Goal: Information Seeking & Learning: Check status

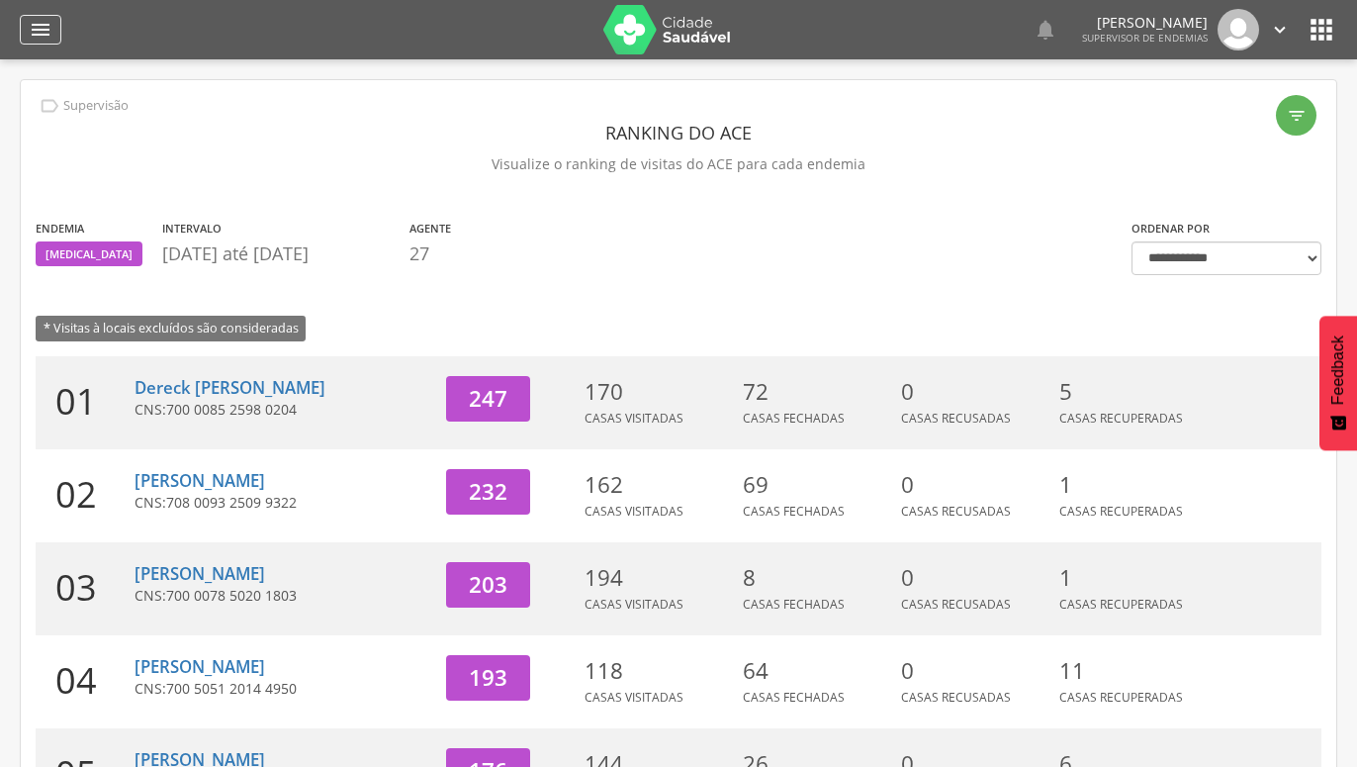
click at [33, 28] on icon "" at bounding box center [41, 30] width 24 height 24
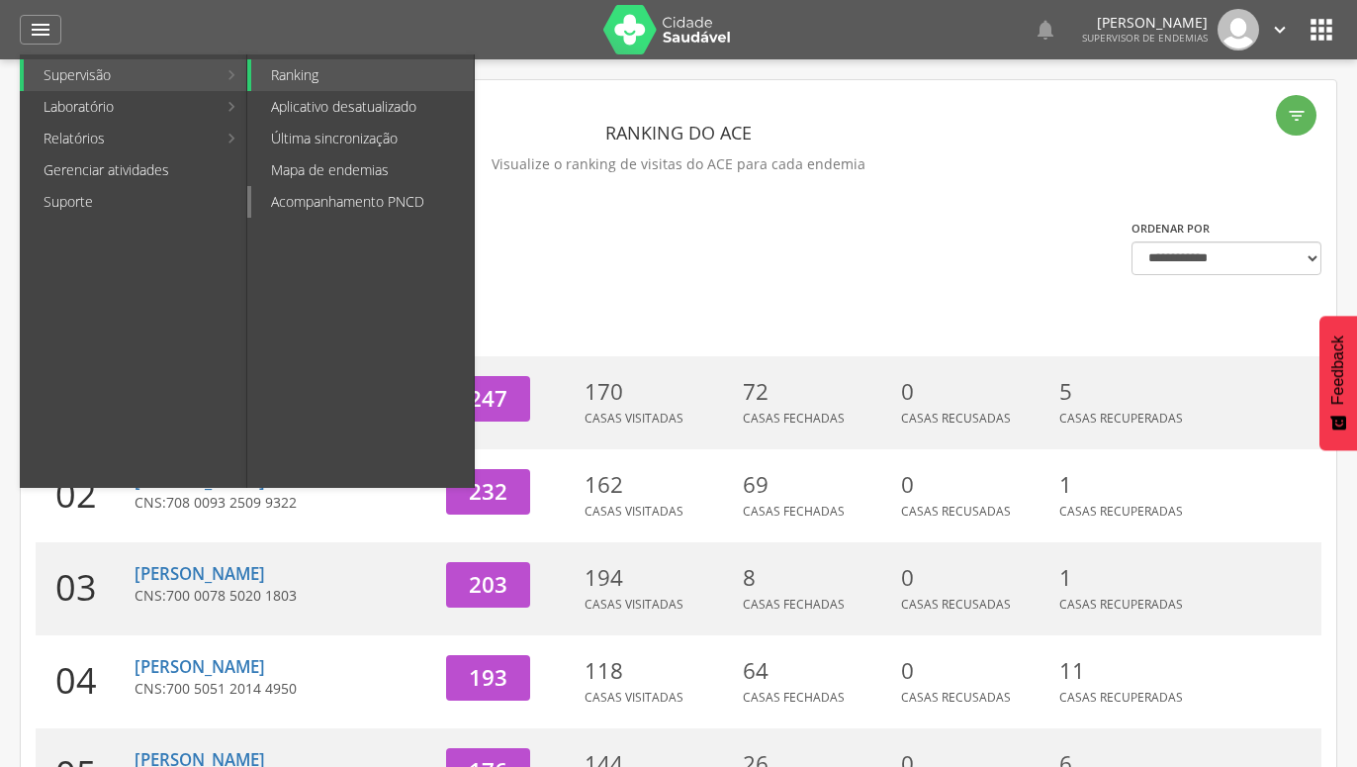
click at [332, 202] on link "Acompanhamento PNCD" at bounding box center [362, 202] width 223 height 32
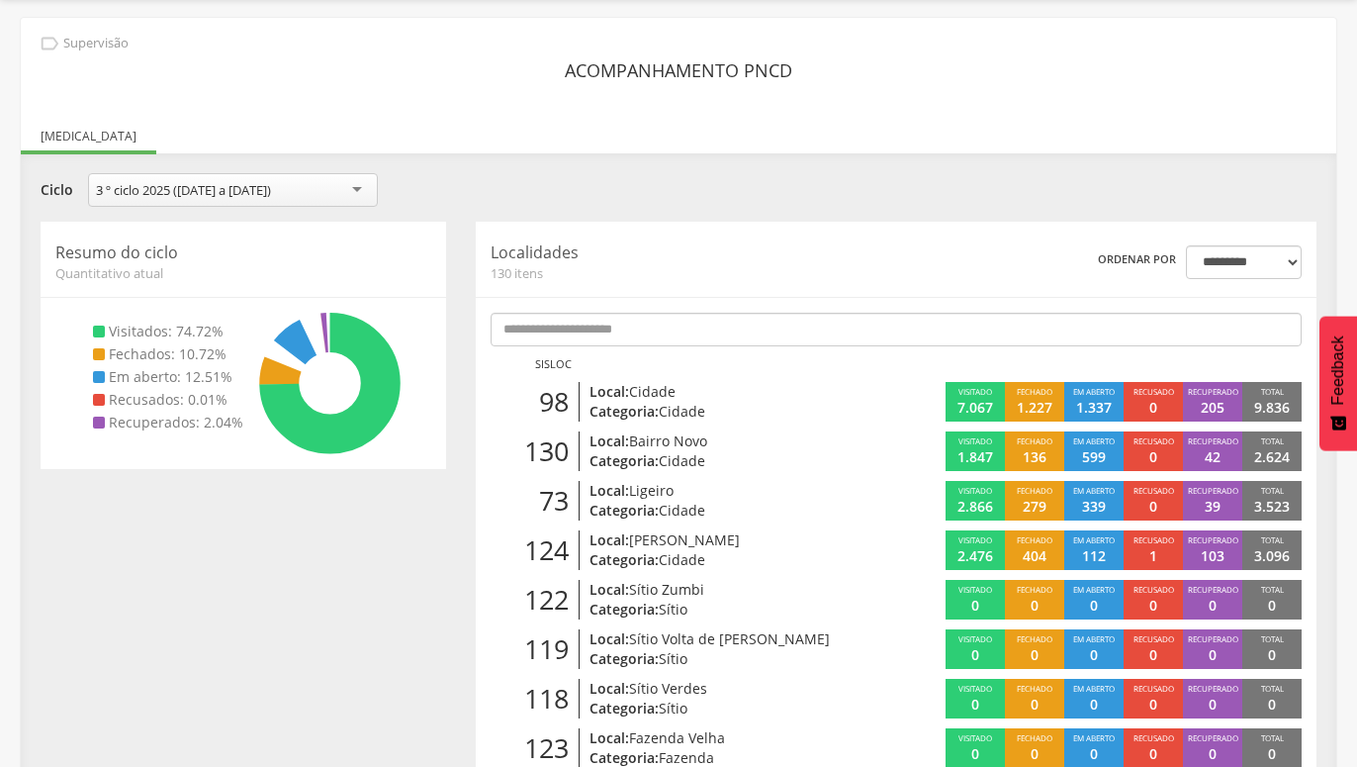
scroll to position [101, 0]
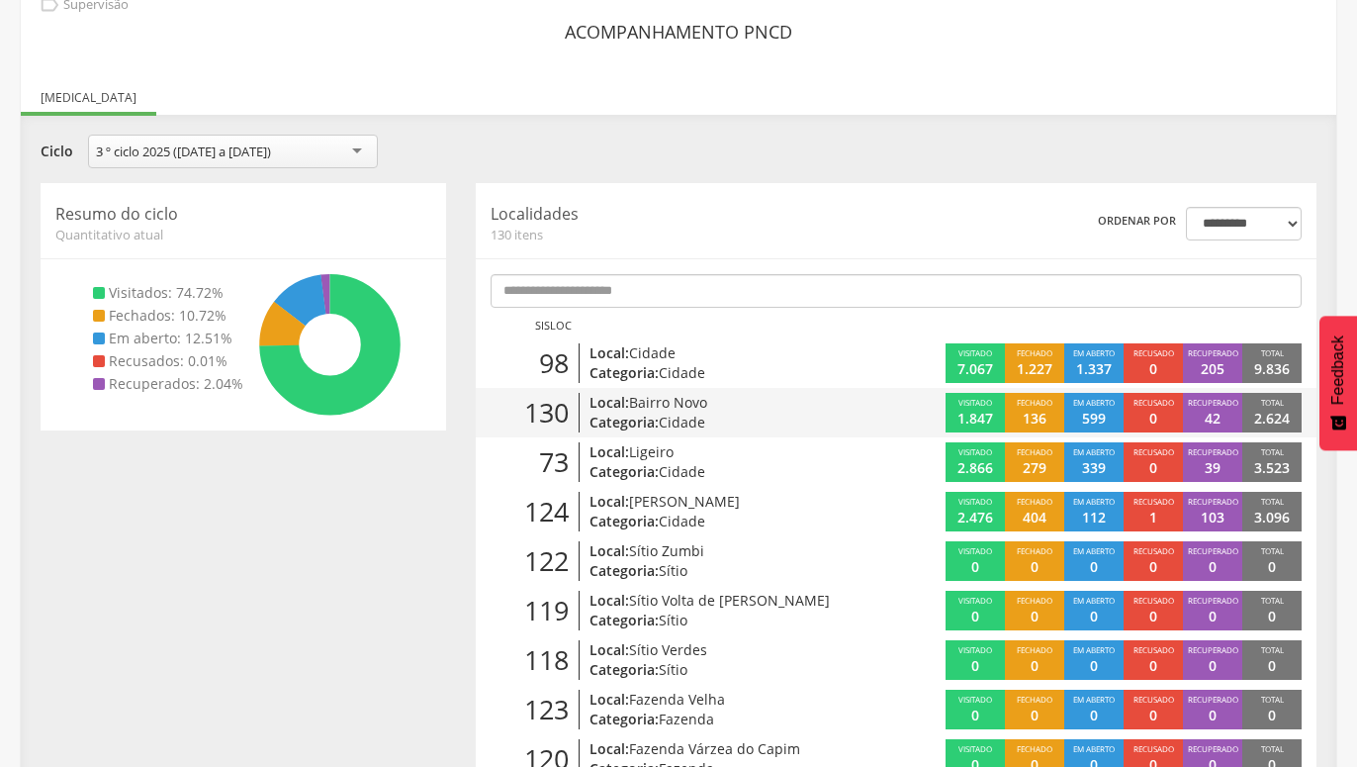
click at [979, 413] on p "1.847" at bounding box center [976, 419] width 36 height 20
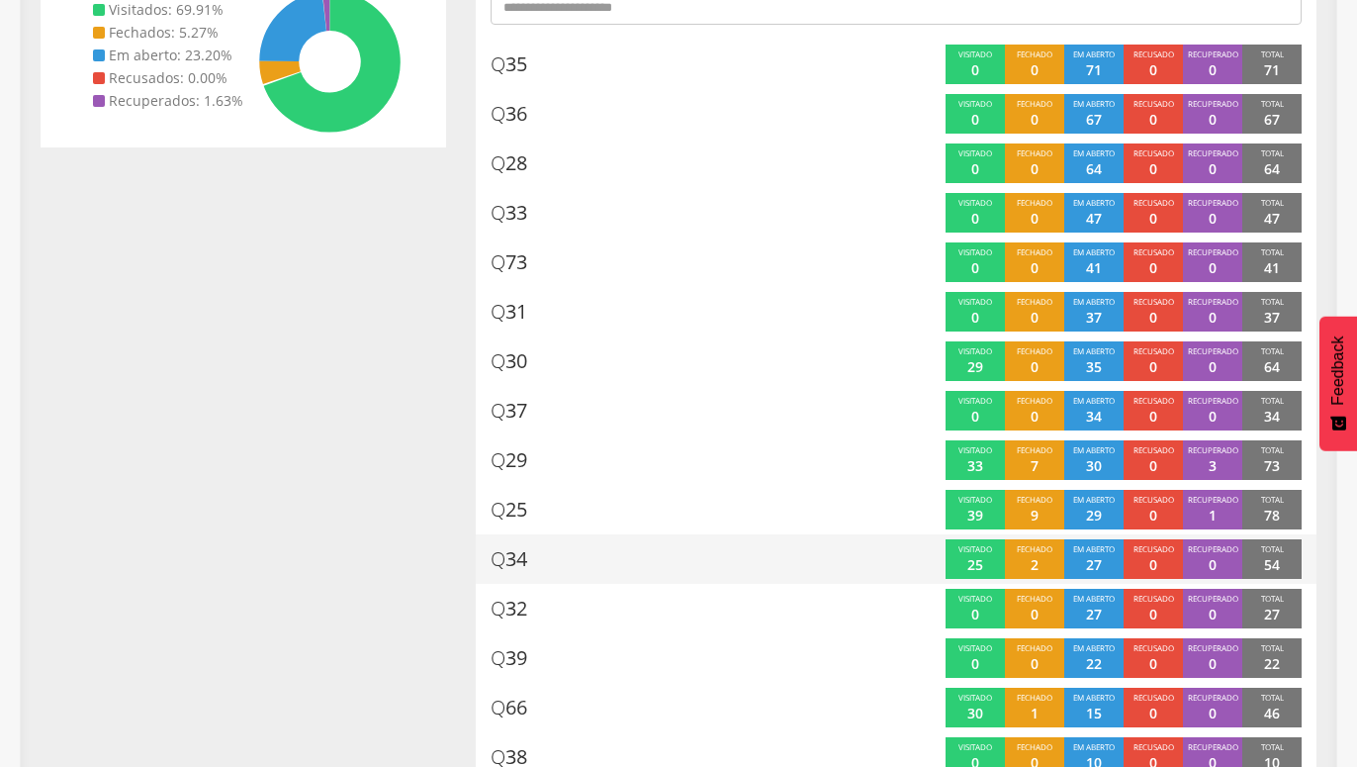
scroll to position [362, 0]
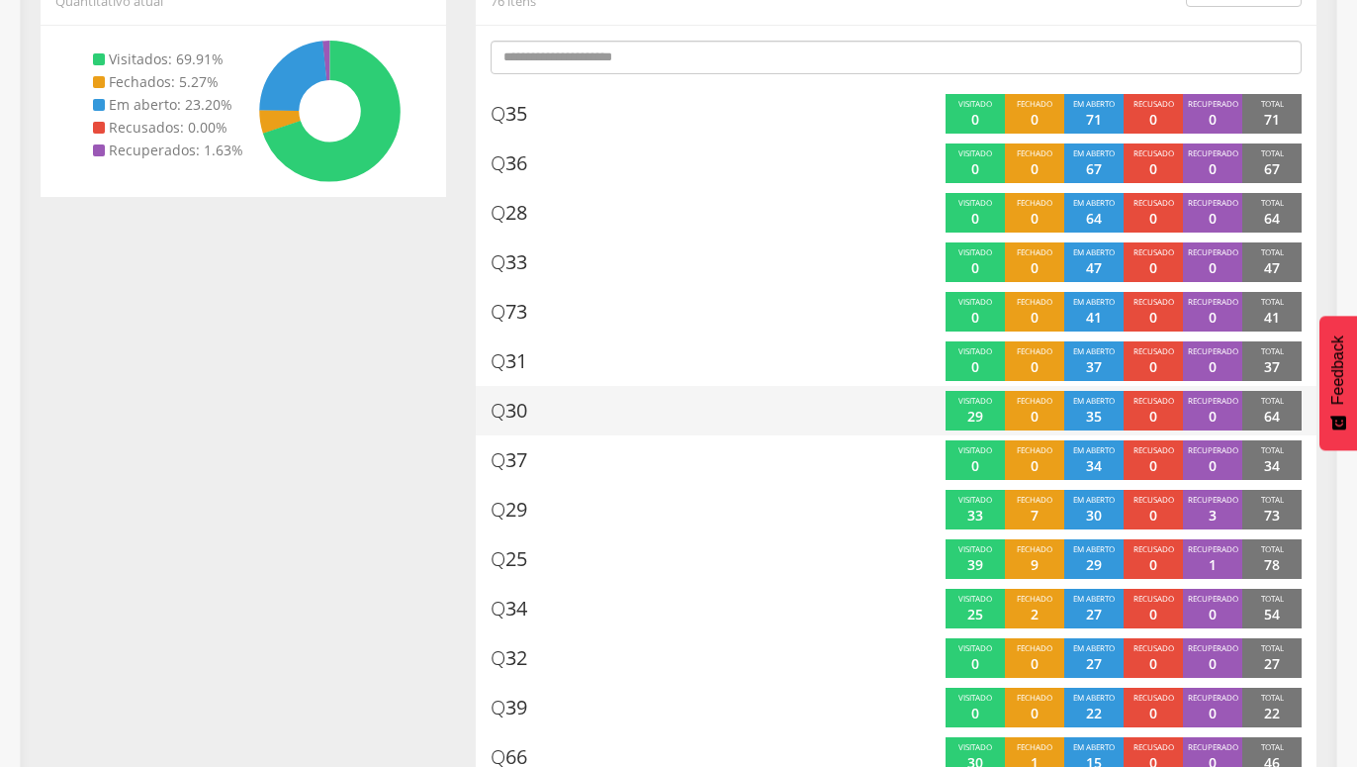
click at [978, 416] on p "29" at bounding box center [976, 417] width 16 height 20
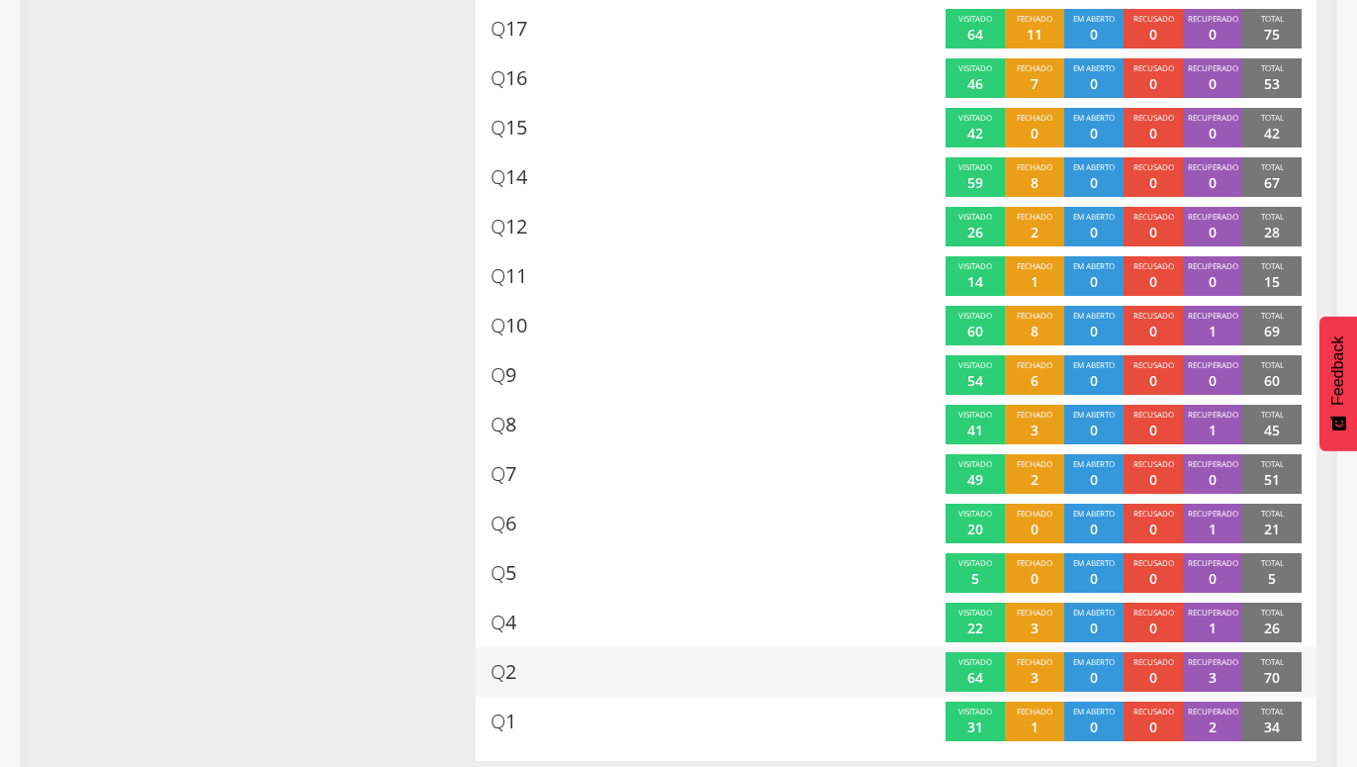
scroll to position [3480, 0]
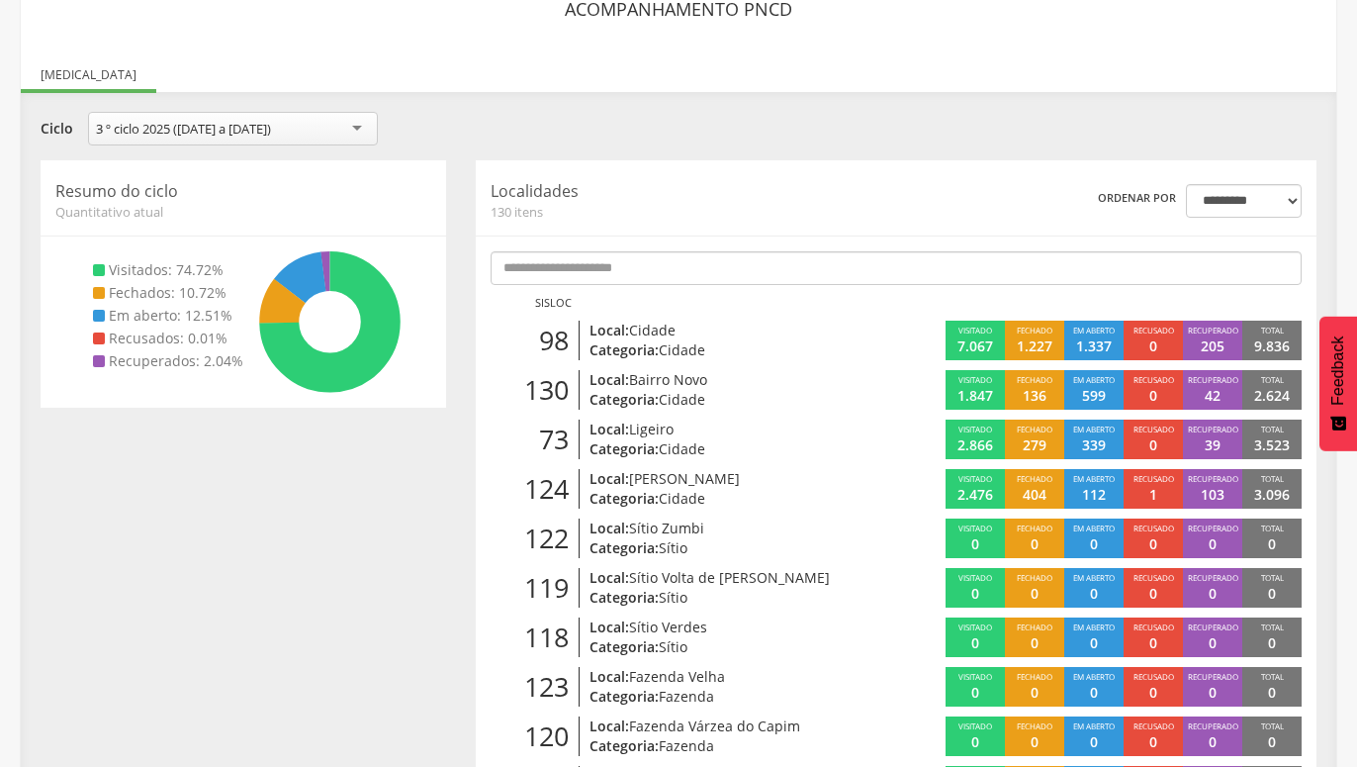
scroll to position [160, 0]
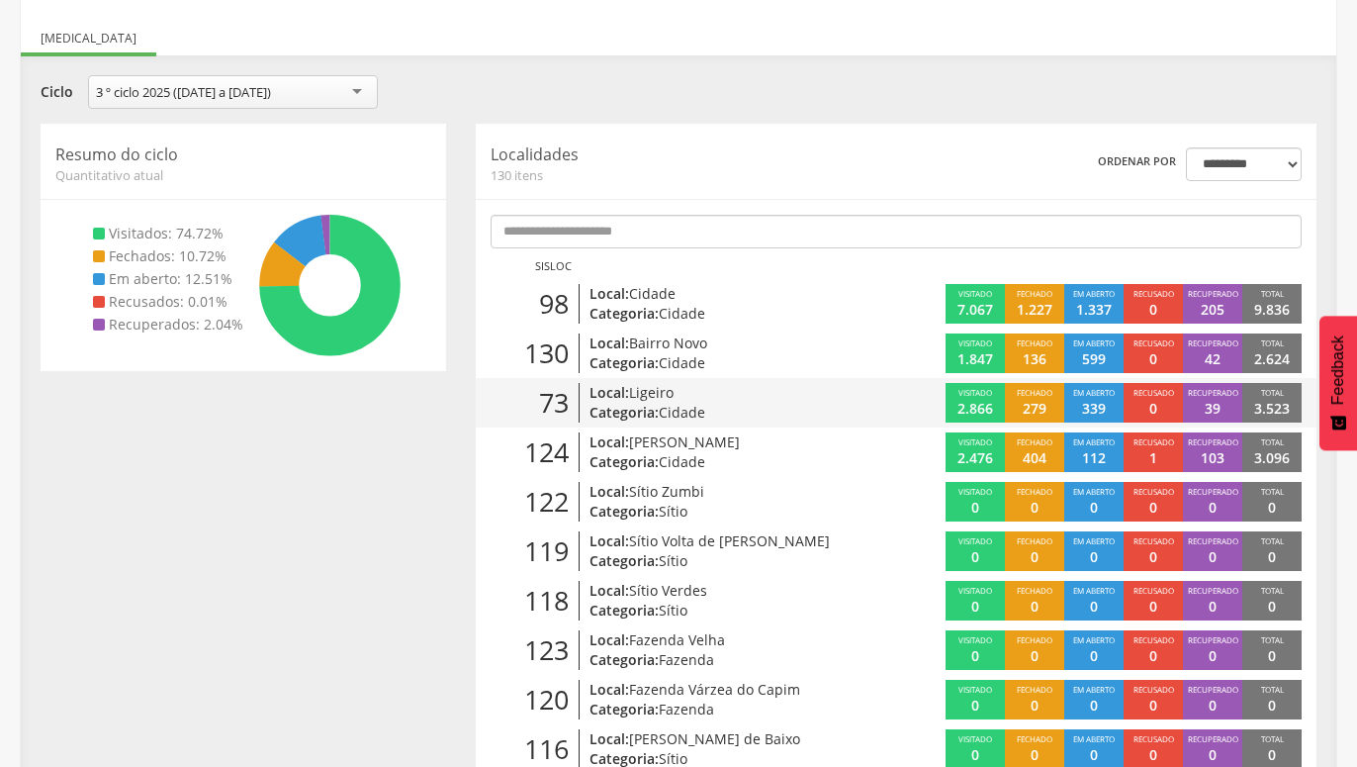
click at [973, 401] on p "2.866" at bounding box center [976, 409] width 36 height 20
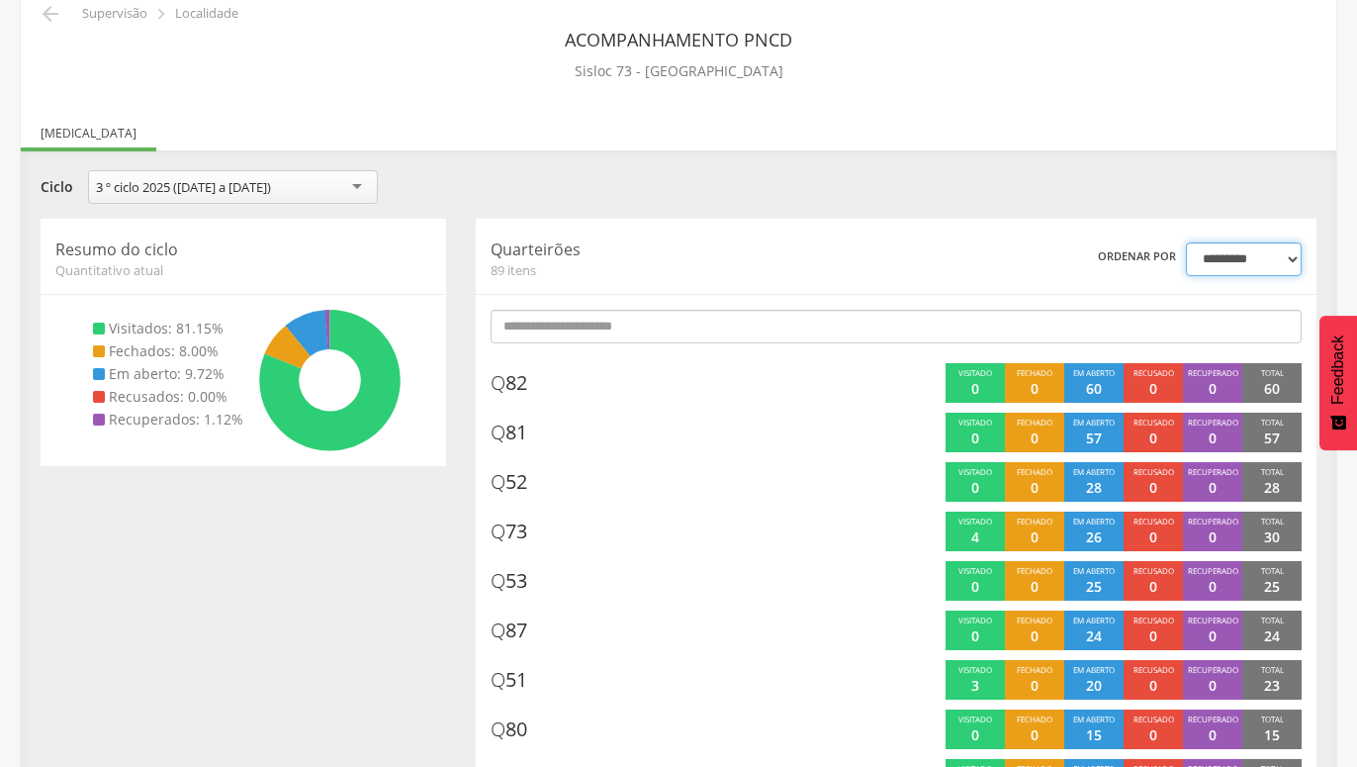
scroll to position [59, 0]
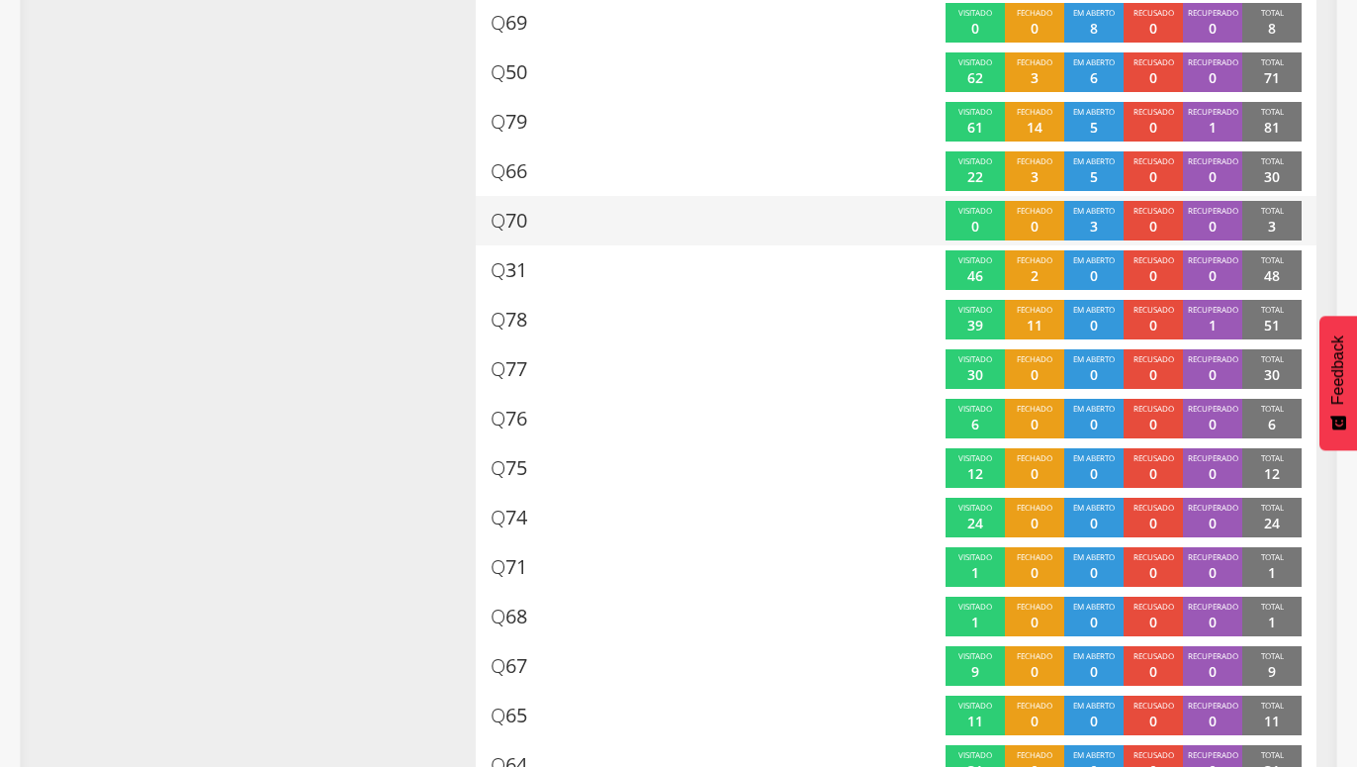
scroll to position [1095, 0]
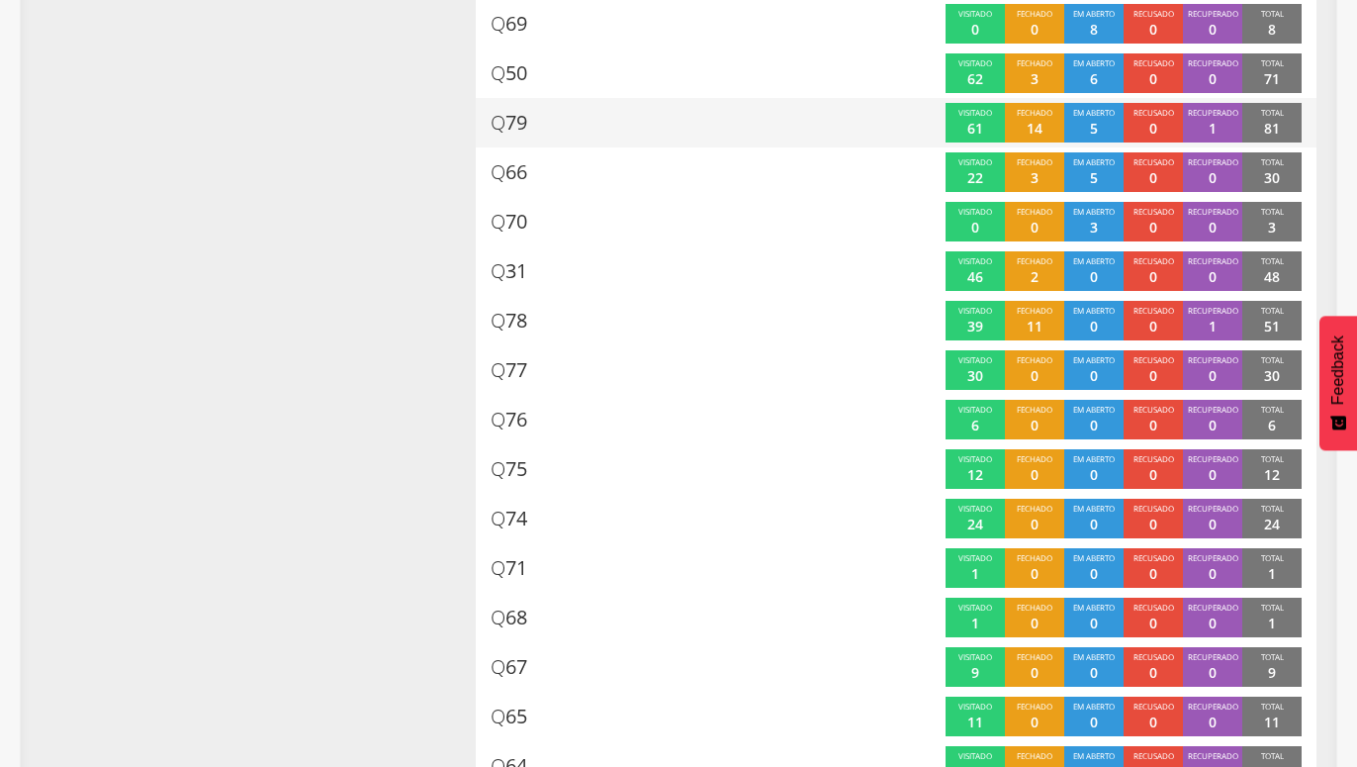
click at [1095, 130] on p "5" at bounding box center [1094, 129] width 8 height 20
click at [987, 129] on div "Visitado 61" at bounding box center [975, 123] width 59 height 40
click at [1102, 125] on div "Em aberto 5" at bounding box center [1094, 123] width 59 height 40
click at [1100, 125] on div "Em aberto 5" at bounding box center [1094, 123] width 59 height 40
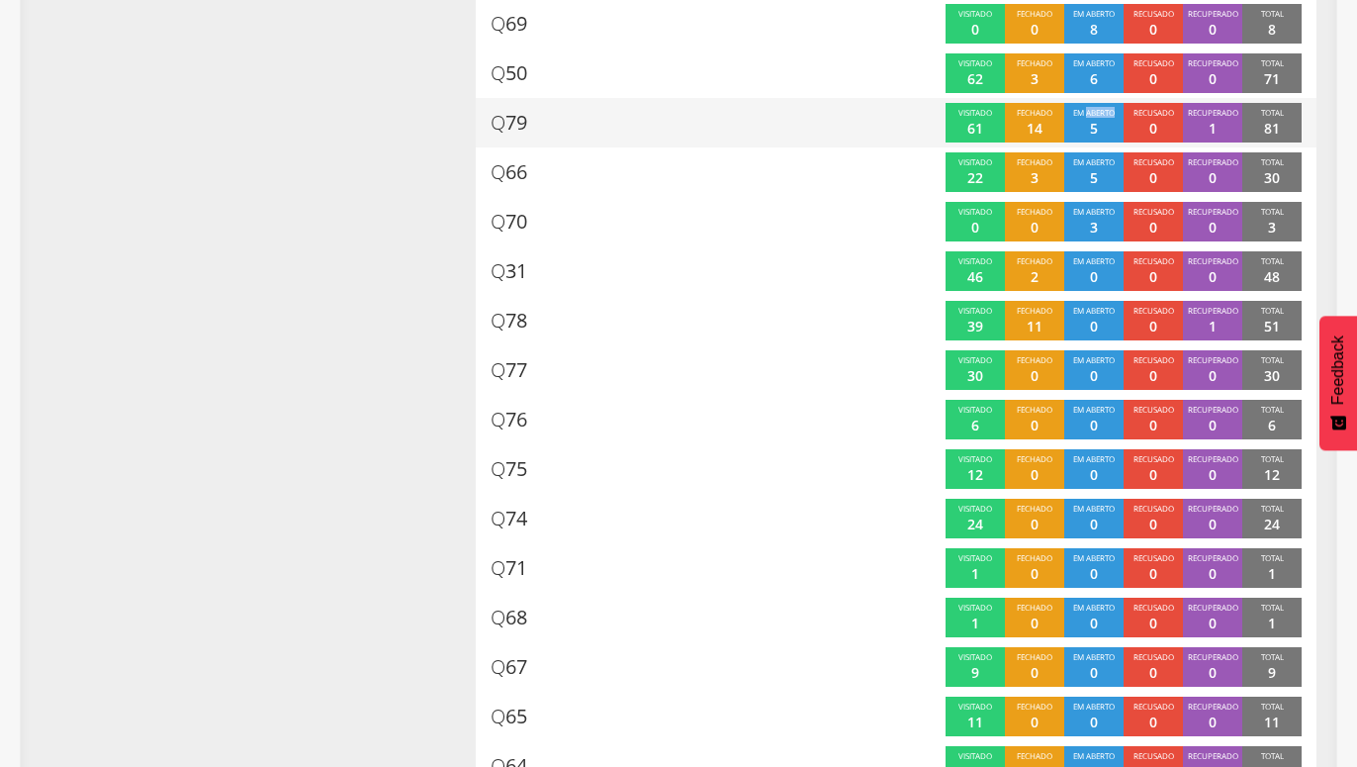
click at [1100, 125] on div "Em aberto 5" at bounding box center [1094, 123] width 59 height 40
click at [532, 121] on div "Q 79" at bounding box center [681, 123] width 381 height 40
click at [532, 120] on div "Q 79" at bounding box center [681, 123] width 381 height 40
click at [639, 126] on div "Q 79" at bounding box center [681, 123] width 381 height 40
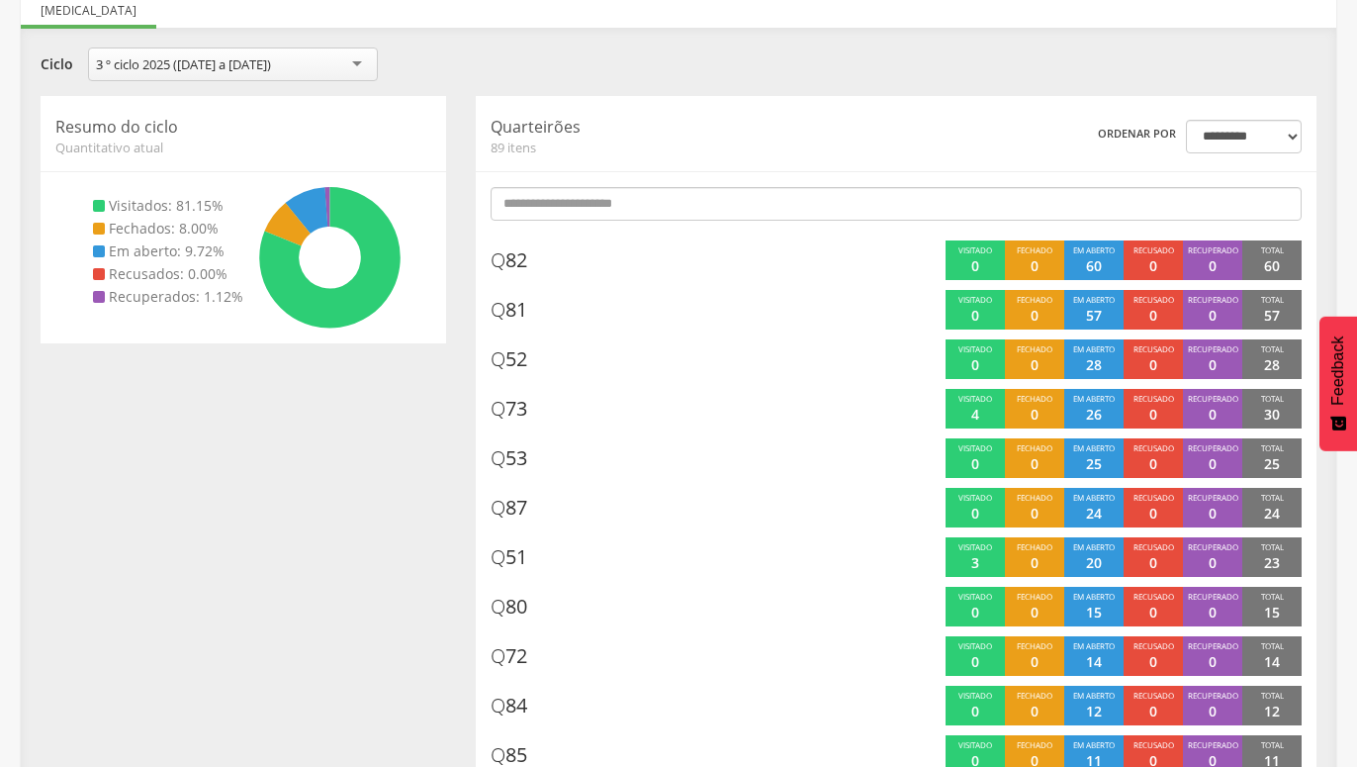
scroll to position [0, 0]
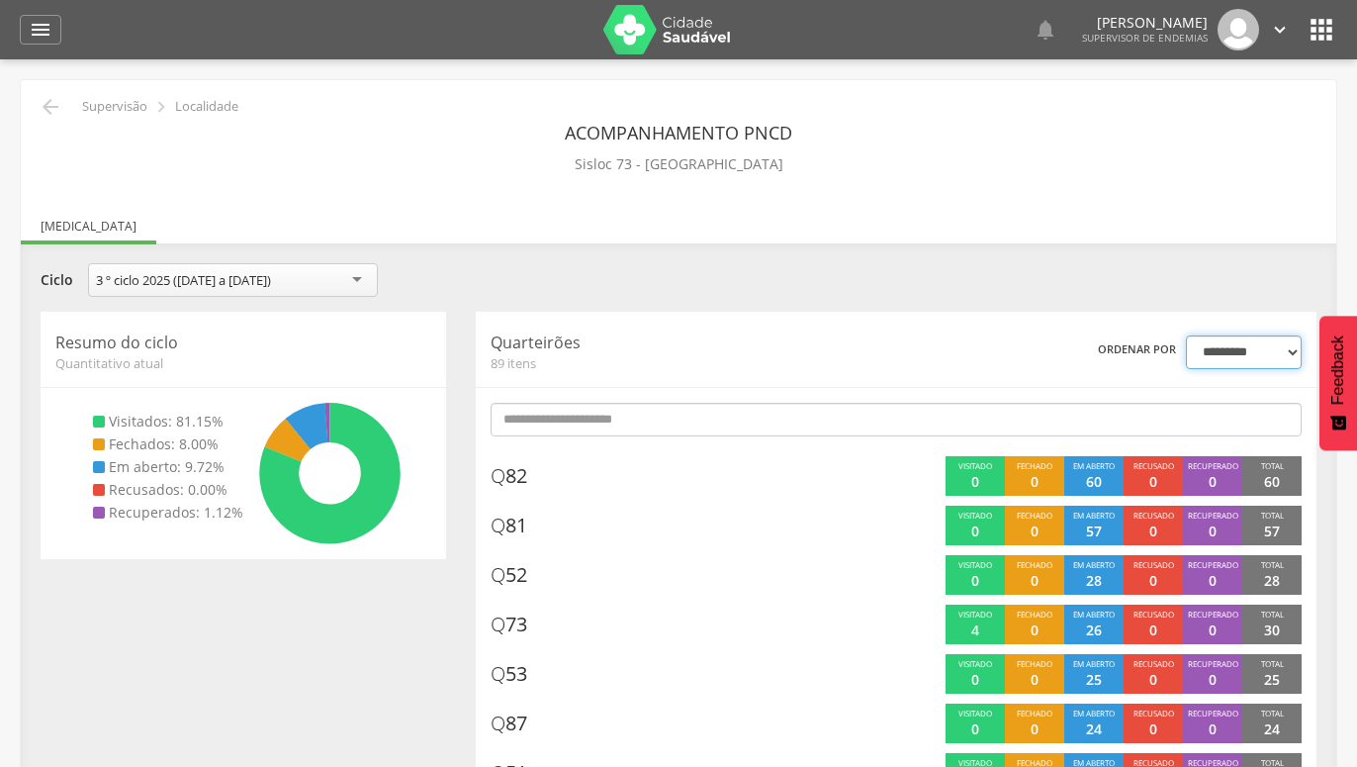
click at [1186, 335] on select "**********" at bounding box center [1244, 352] width 116 height 34
select select "*"
click option "********" at bounding box center [0, 0] width 0 height 0
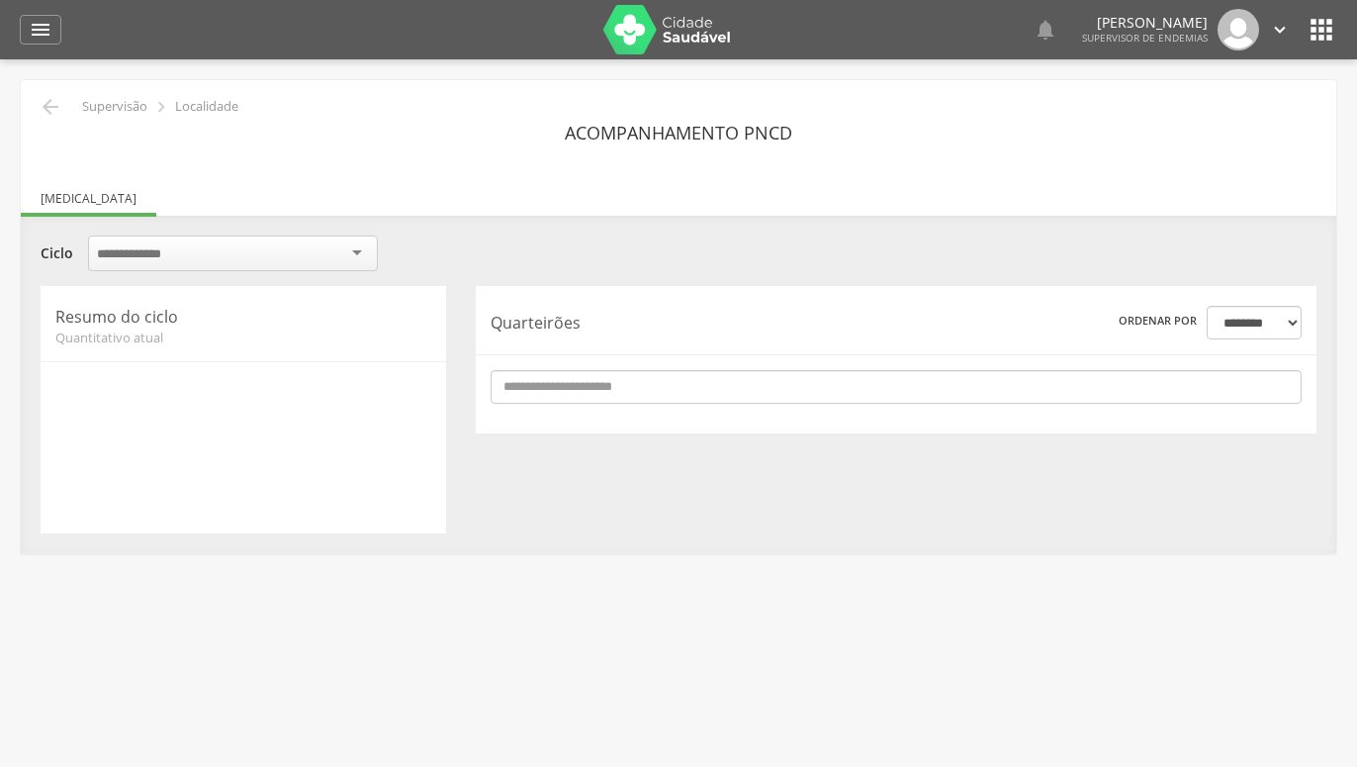
select select "*"
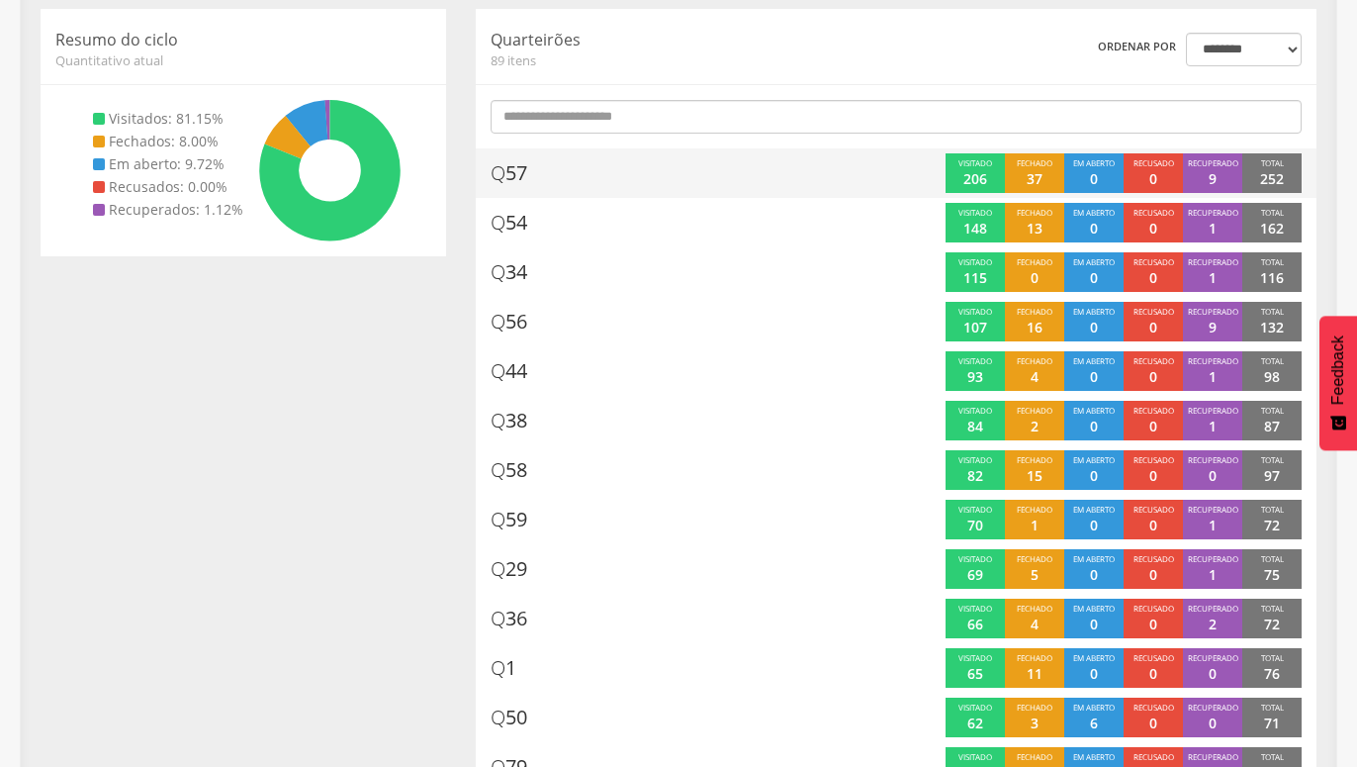
scroll to position [404, 0]
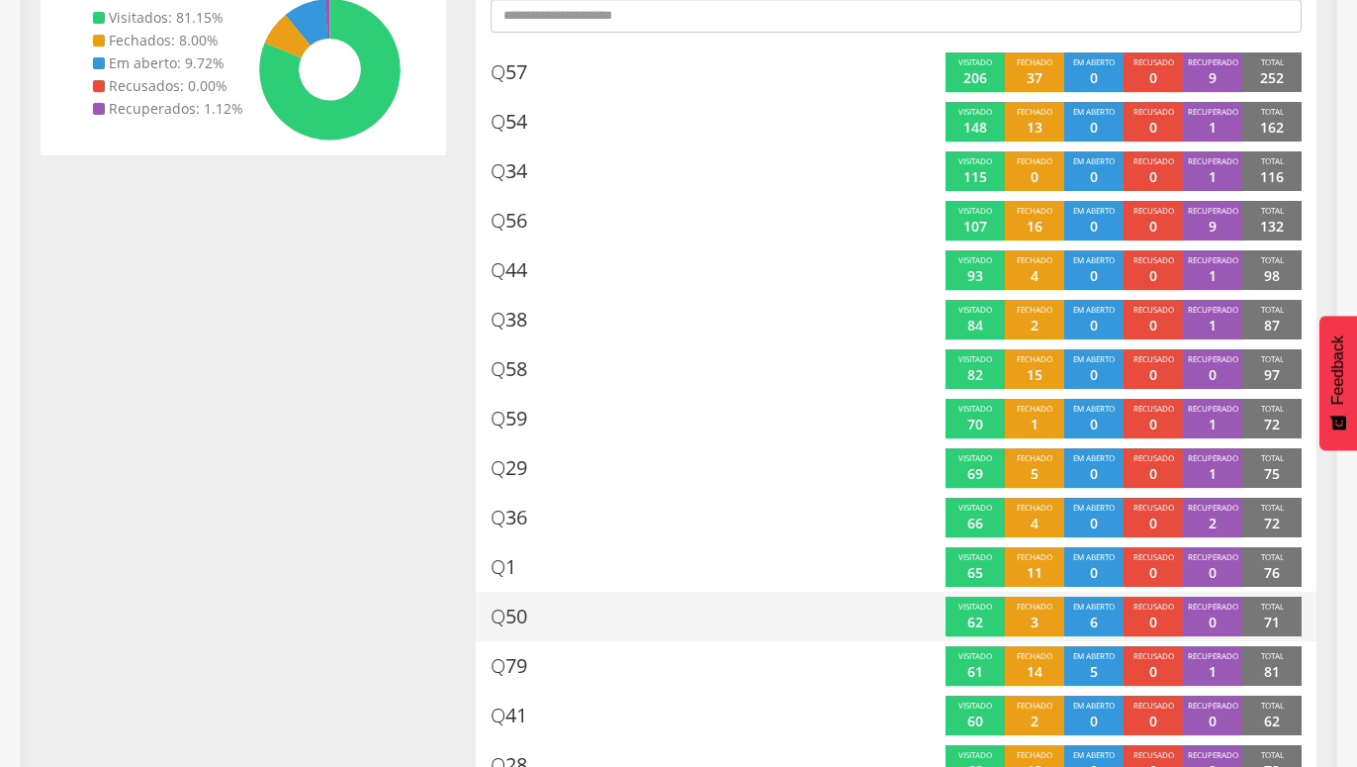
click at [1099, 621] on div "Em aberto 6" at bounding box center [1094, 617] width 59 height 40
click at [1108, 618] on div "Em aberto 6" at bounding box center [1094, 617] width 59 height 40
click at [1037, 624] on p "3" at bounding box center [1035, 622] width 8 height 20
click at [1081, 615] on div "Em aberto 6" at bounding box center [1094, 617] width 59 height 40
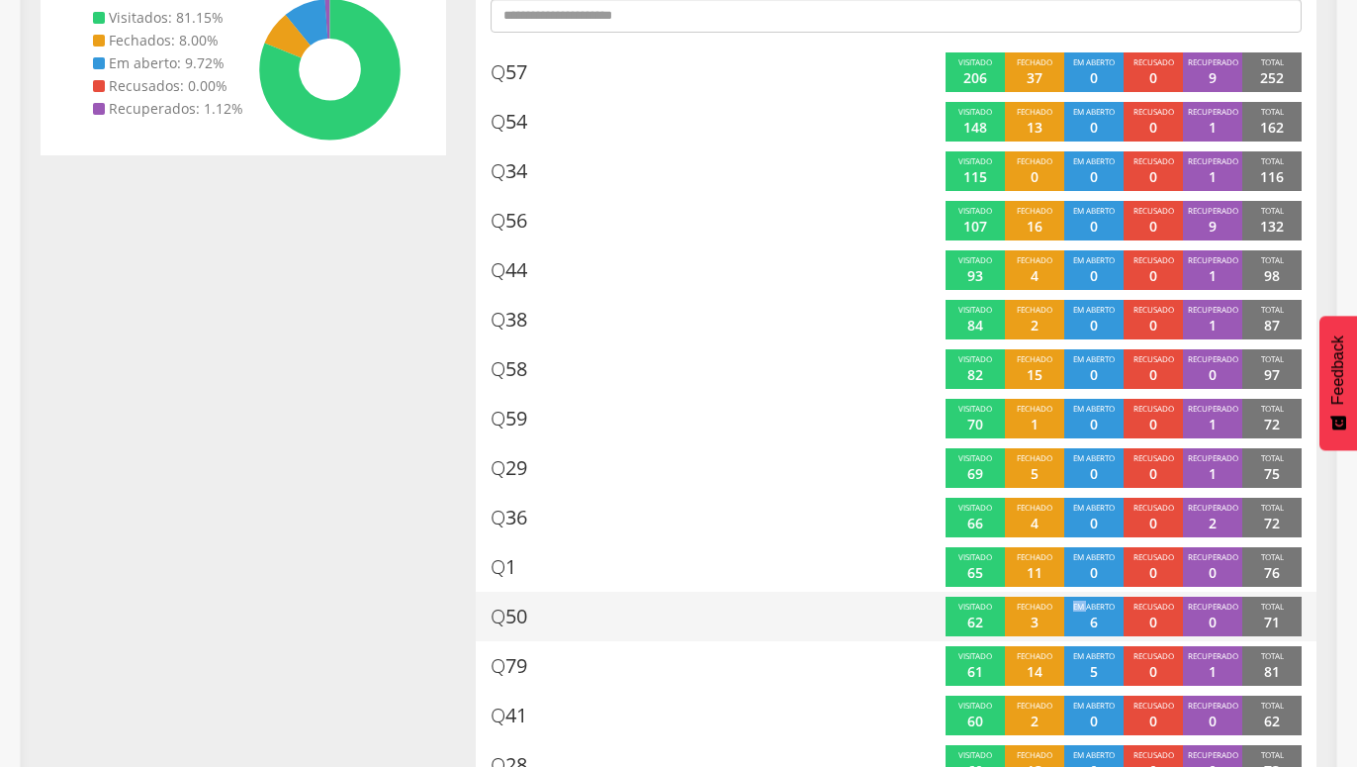
click at [1081, 615] on div "Em aberto 6" at bounding box center [1094, 617] width 59 height 40
click at [1081, 616] on div "Em aberto 6" at bounding box center [1094, 617] width 59 height 40
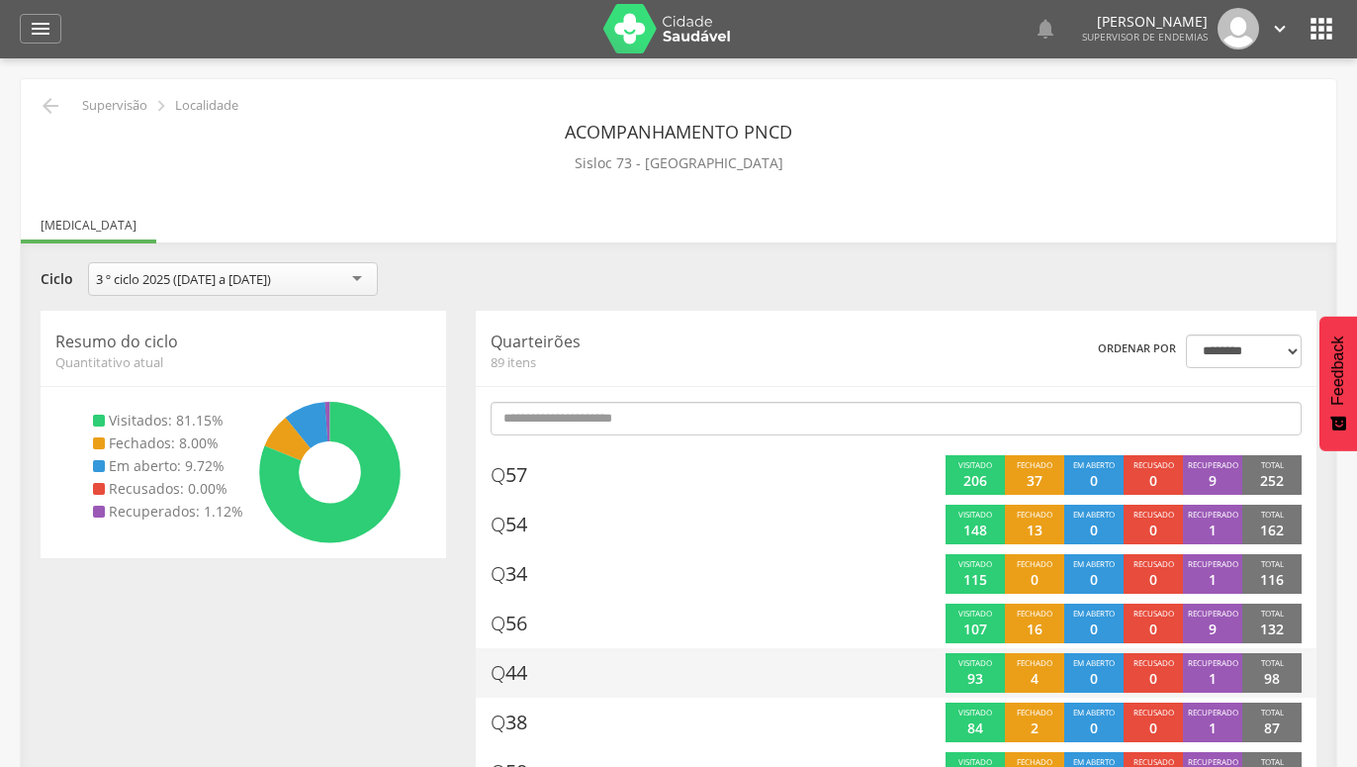
scroll to position [0, 0]
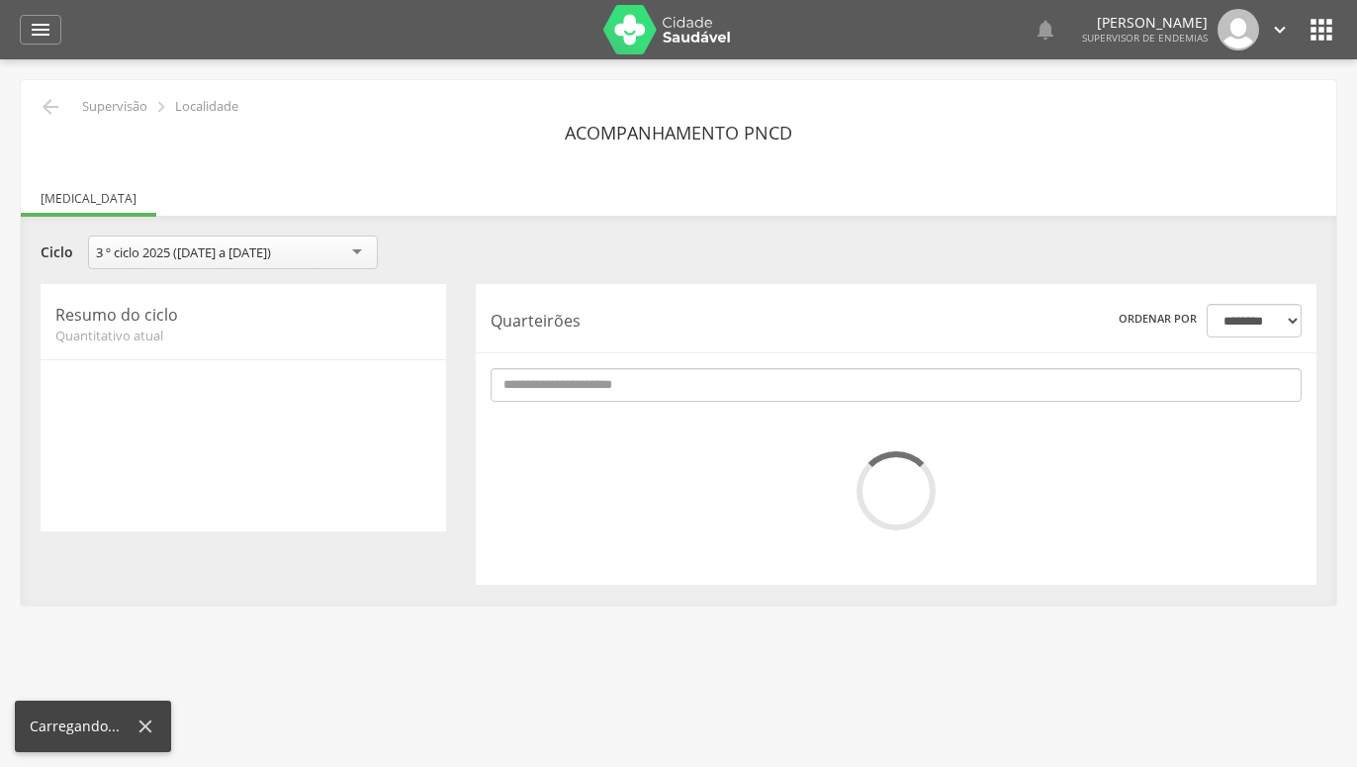
select select "*"
